Goal: Navigation & Orientation: Understand site structure

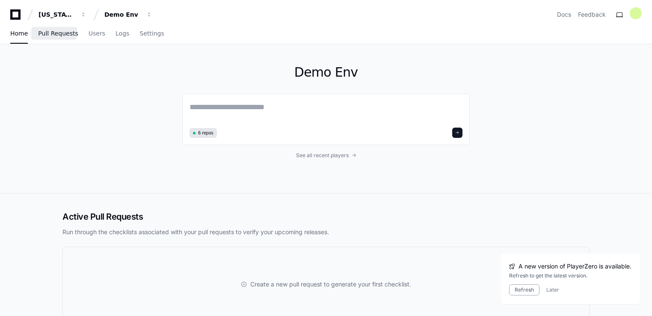
drag, startPoint x: 0, startPoint y: 0, endPoint x: 49, endPoint y: 37, distance: 61.5
click at [49, 36] on span "Pull Requests" at bounding box center [58, 33] width 40 height 5
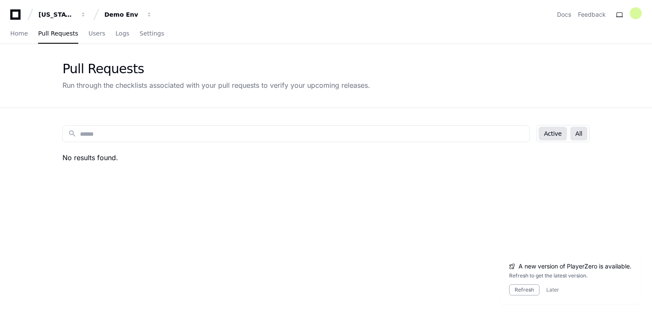
click at [575, 132] on button "All" at bounding box center [579, 134] width 17 height 14
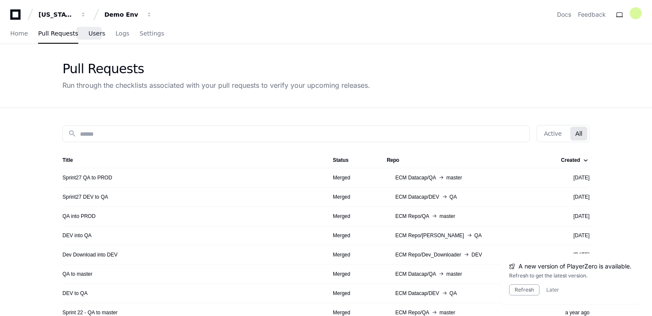
click at [89, 36] on span "Users" at bounding box center [97, 33] width 17 height 5
click at [118, 34] on span "Logs" at bounding box center [123, 33] width 14 height 5
drag, startPoint x: 118, startPoint y: 34, endPoint x: 90, endPoint y: 56, distance: 36.2
click at [90, 56] on div "Pull Requests Run through the checklists associated with your pull requests to …" at bounding box center [326, 75] width 548 height 63
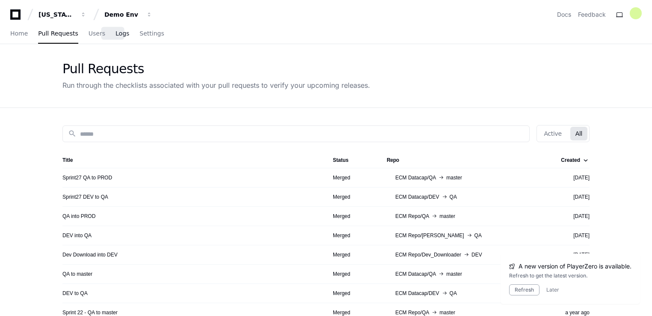
click at [116, 33] on span "Logs" at bounding box center [123, 33] width 14 height 5
click at [116, 36] on span "Logs" at bounding box center [123, 33] width 14 height 5
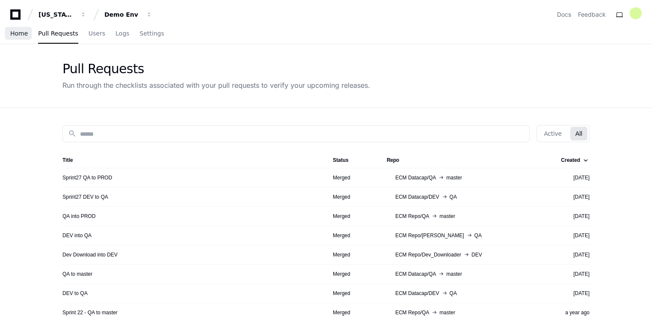
click at [10, 36] on span "Home" at bounding box center [19, 33] width 18 height 5
